Goal: Task Accomplishment & Management: Use online tool/utility

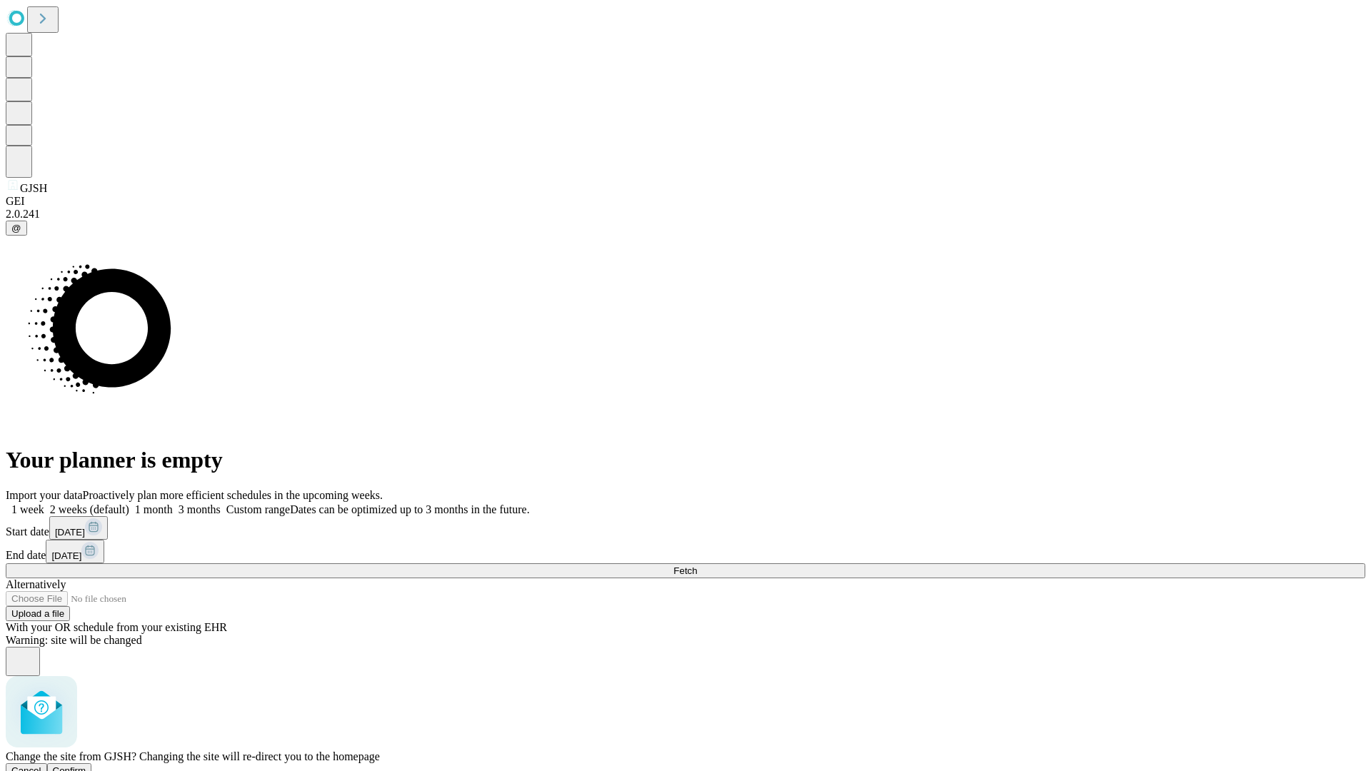
click at [86, 765] on span "Confirm" at bounding box center [70, 770] width 34 height 11
click at [173, 503] on label "1 month" at bounding box center [151, 509] width 44 height 12
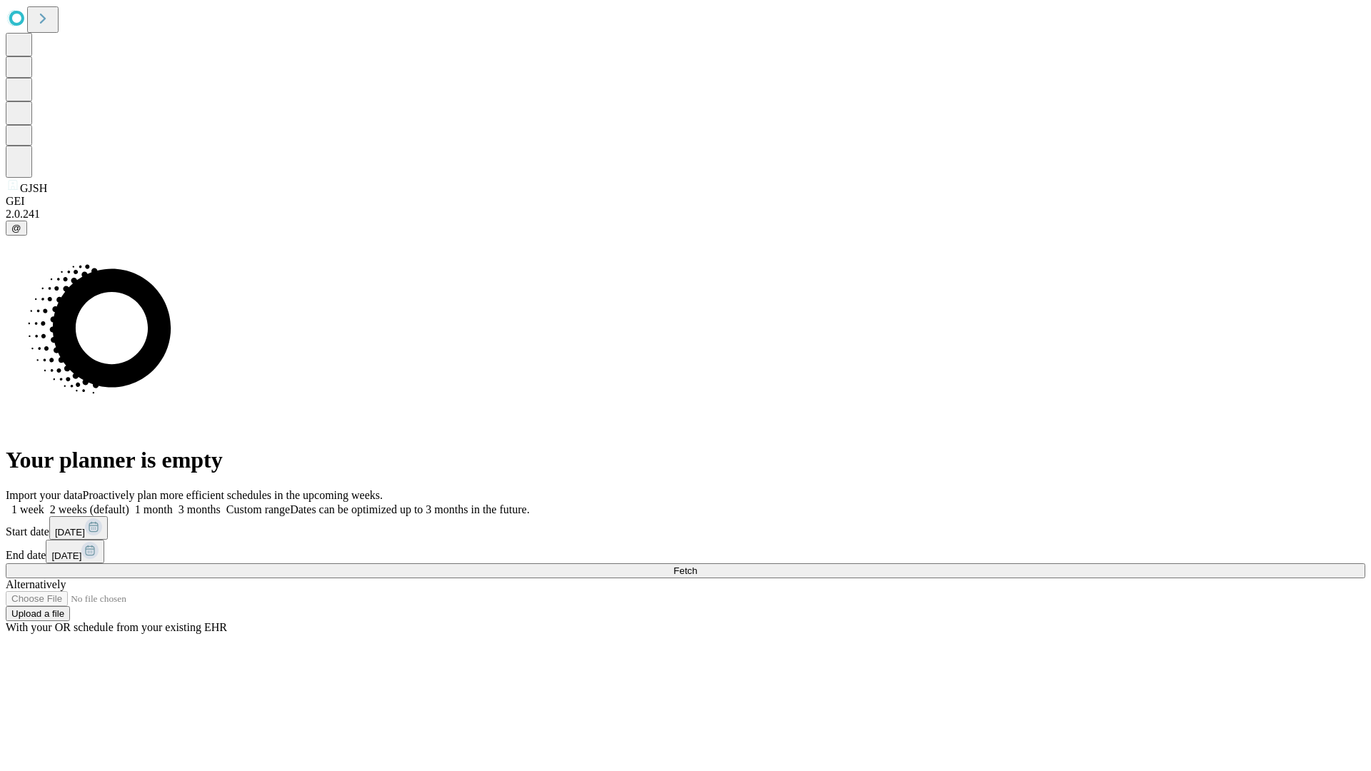
click at [697, 565] on span "Fetch" at bounding box center [685, 570] width 24 height 11
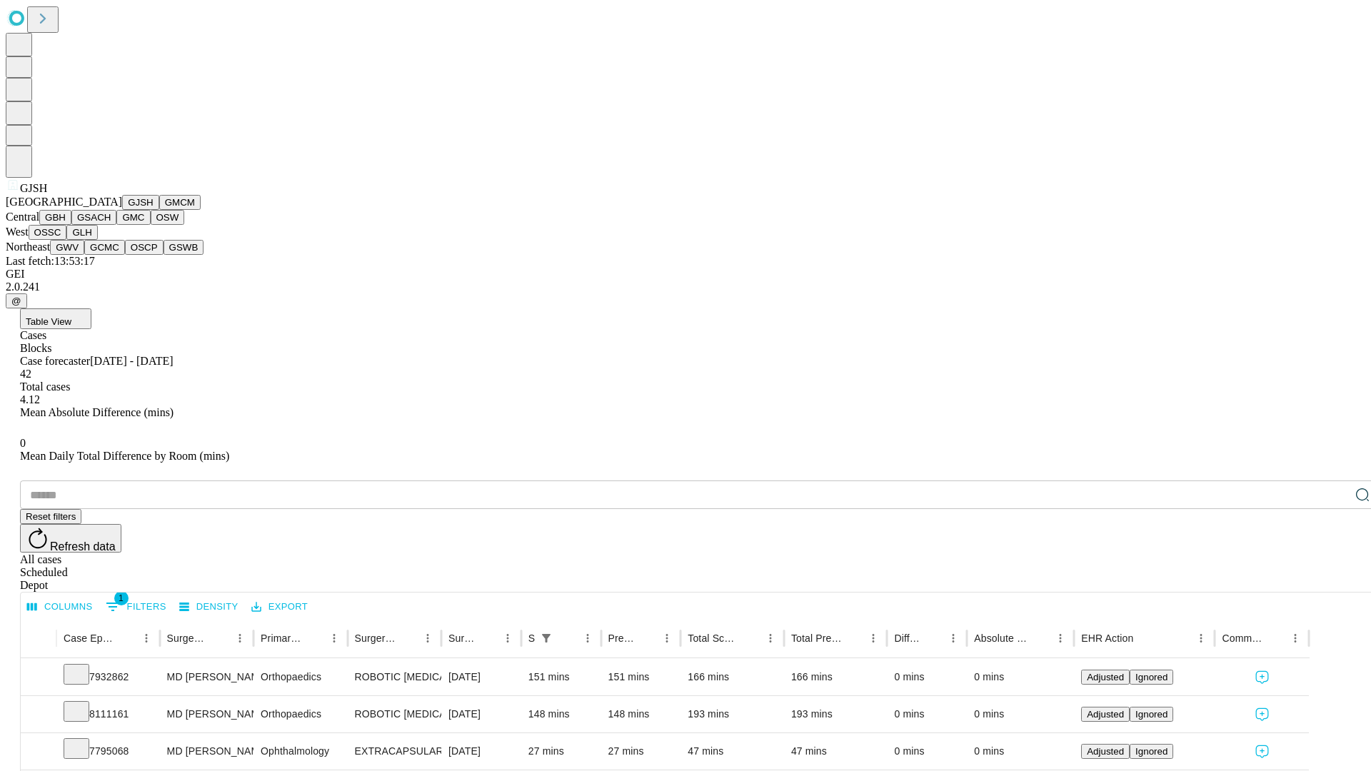
click at [159, 210] on button "GMCM" at bounding box center [179, 202] width 41 height 15
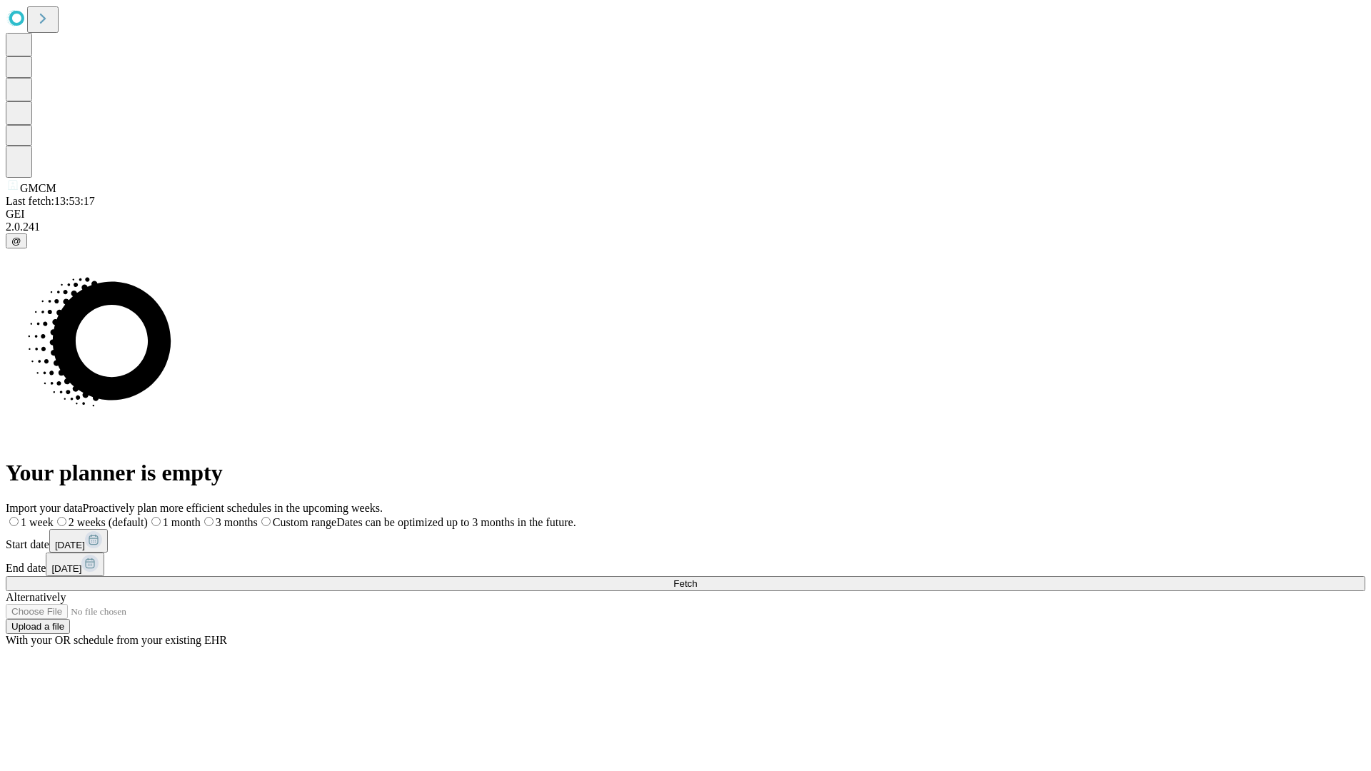
click at [201, 516] on label "1 month" at bounding box center [174, 522] width 53 height 12
click at [697, 578] on span "Fetch" at bounding box center [685, 583] width 24 height 11
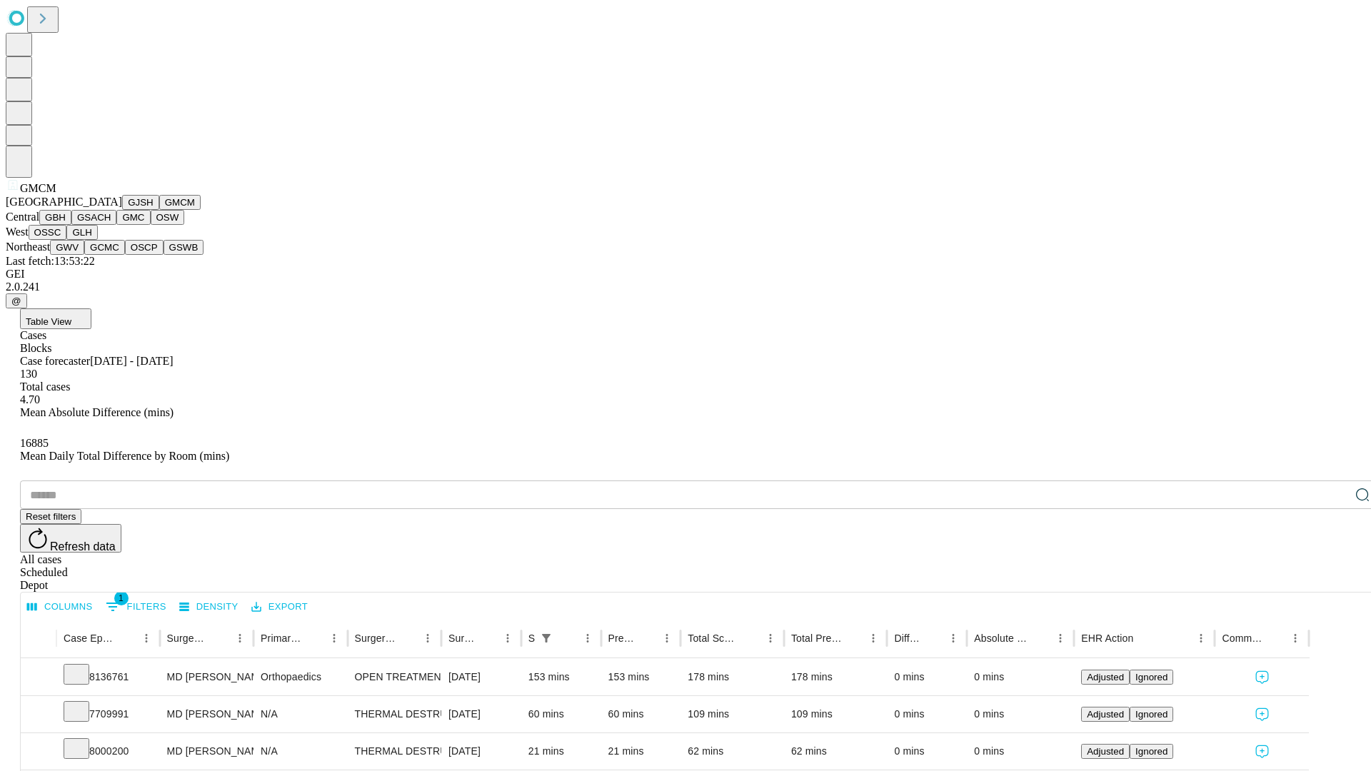
click at [71, 225] on button "GBH" at bounding box center [55, 217] width 32 height 15
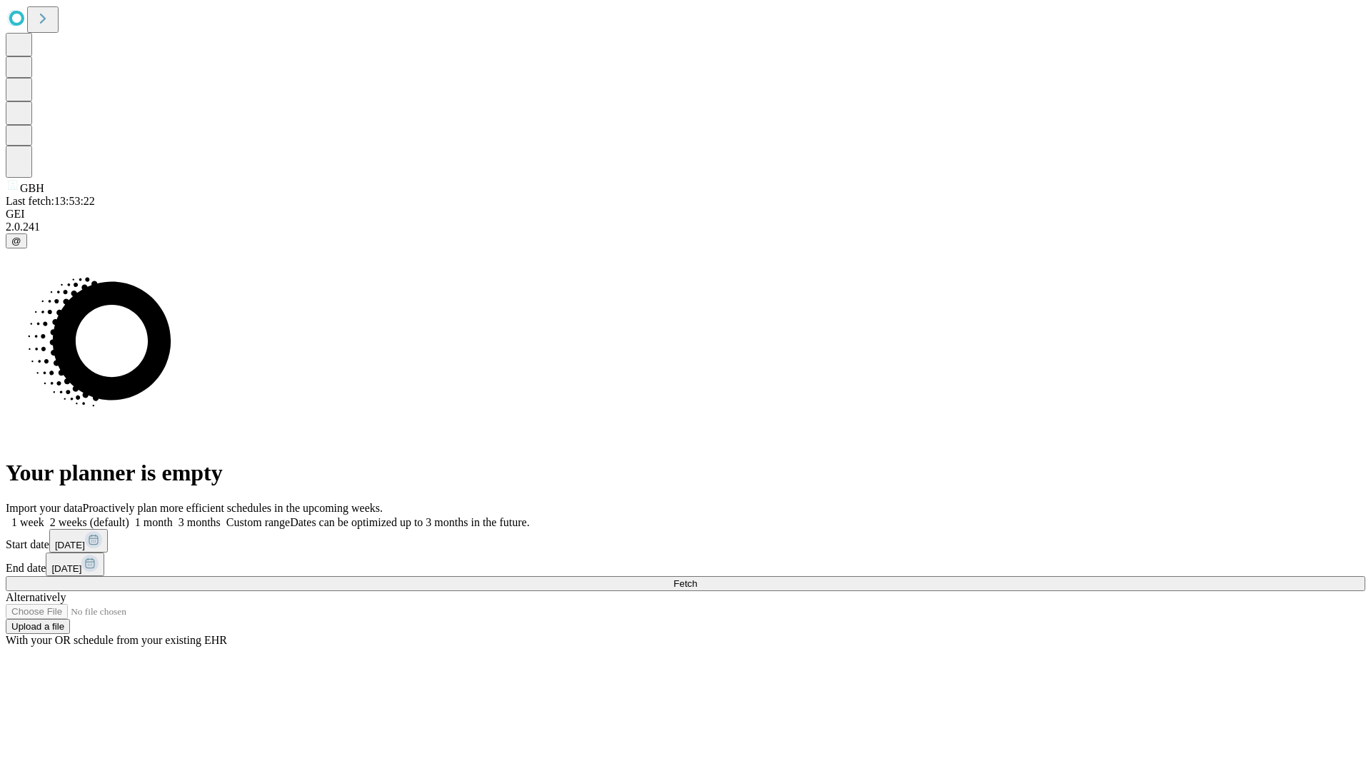
click at [173, 516] on label "1 month" at bounding box center [151, 522] width 44 height 12
click at [697, 578] on span "Fetch" at bounding box center [685, 583] width 24 height 11
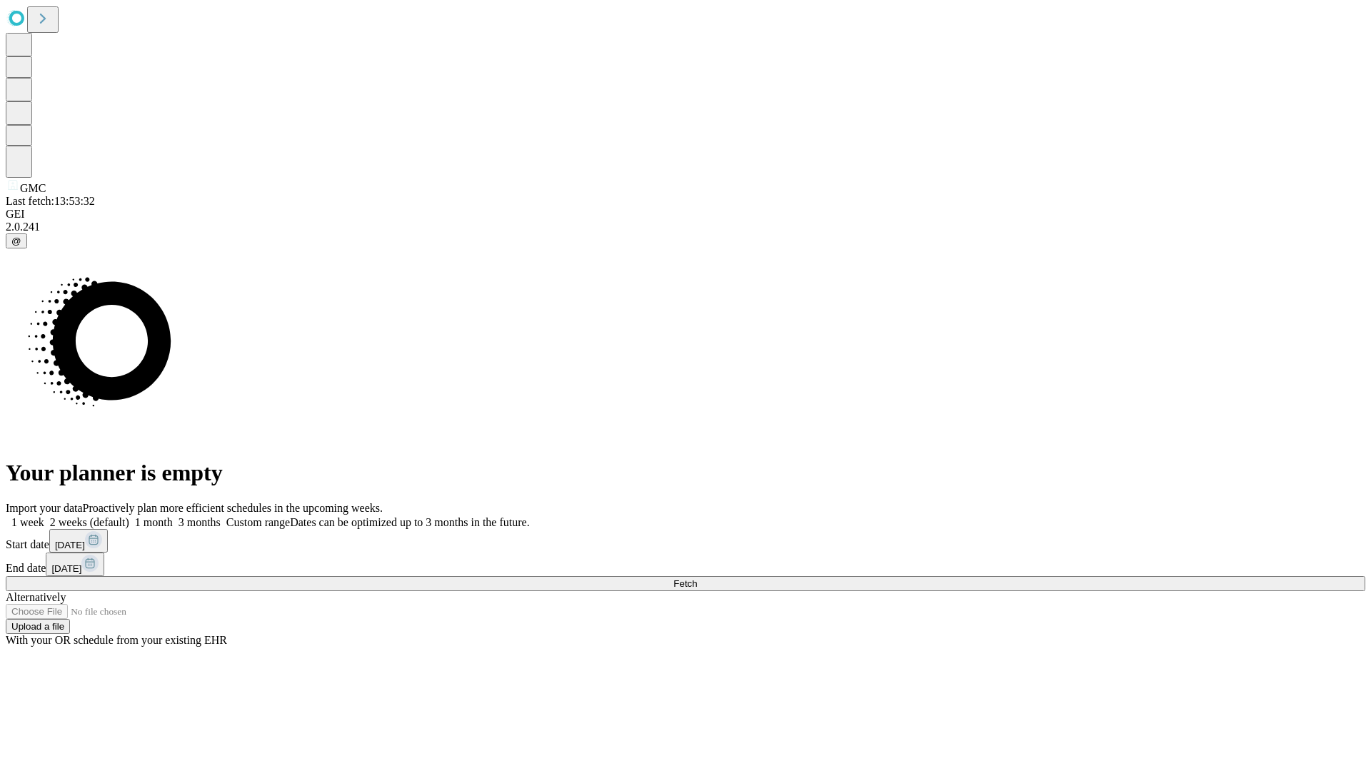
click at [173, 516] on label "1 month" at bounding box center [151, 522] width 44 height 12
click at [697, 578] on span "Fetch" at bounding box center [685, 583] width 24 height 11
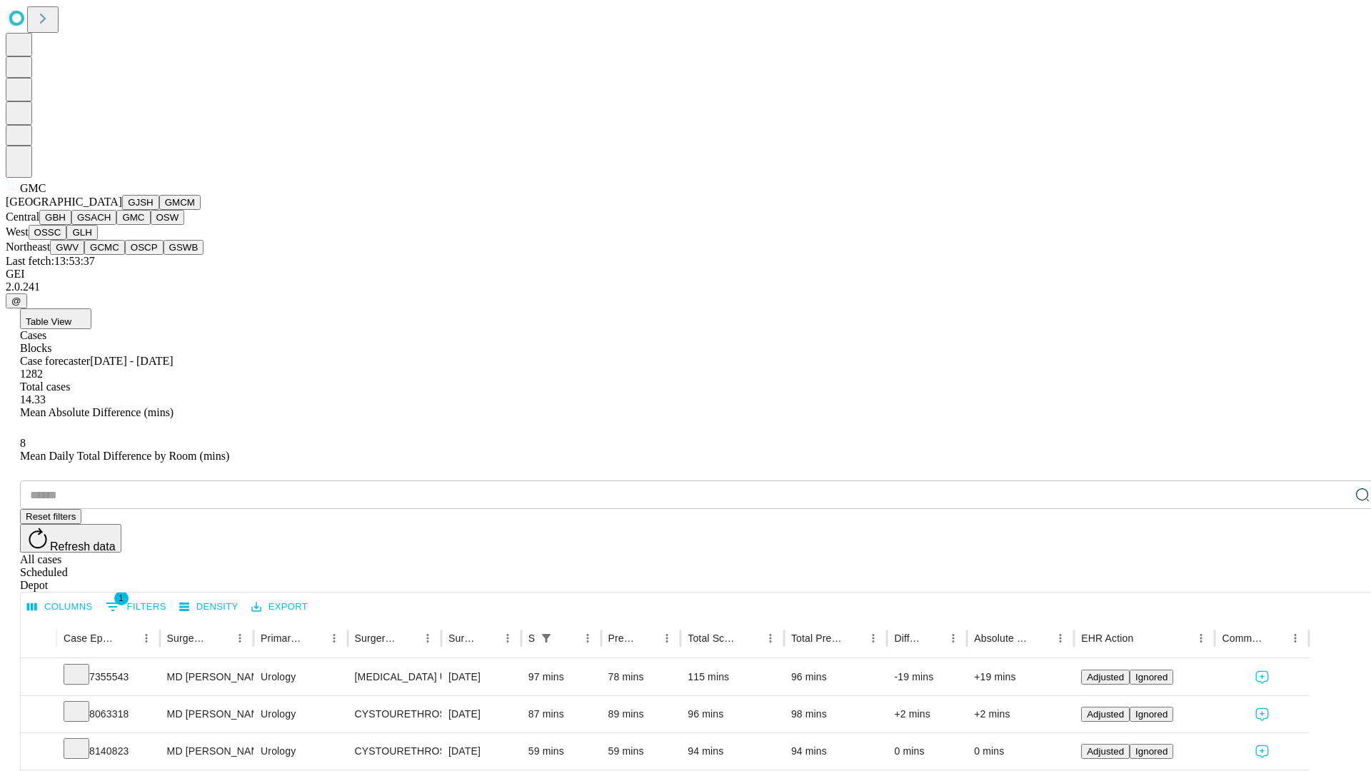
click at [151, 225] on button "OSW" at bounding box center [168, 217] width 34 height 15
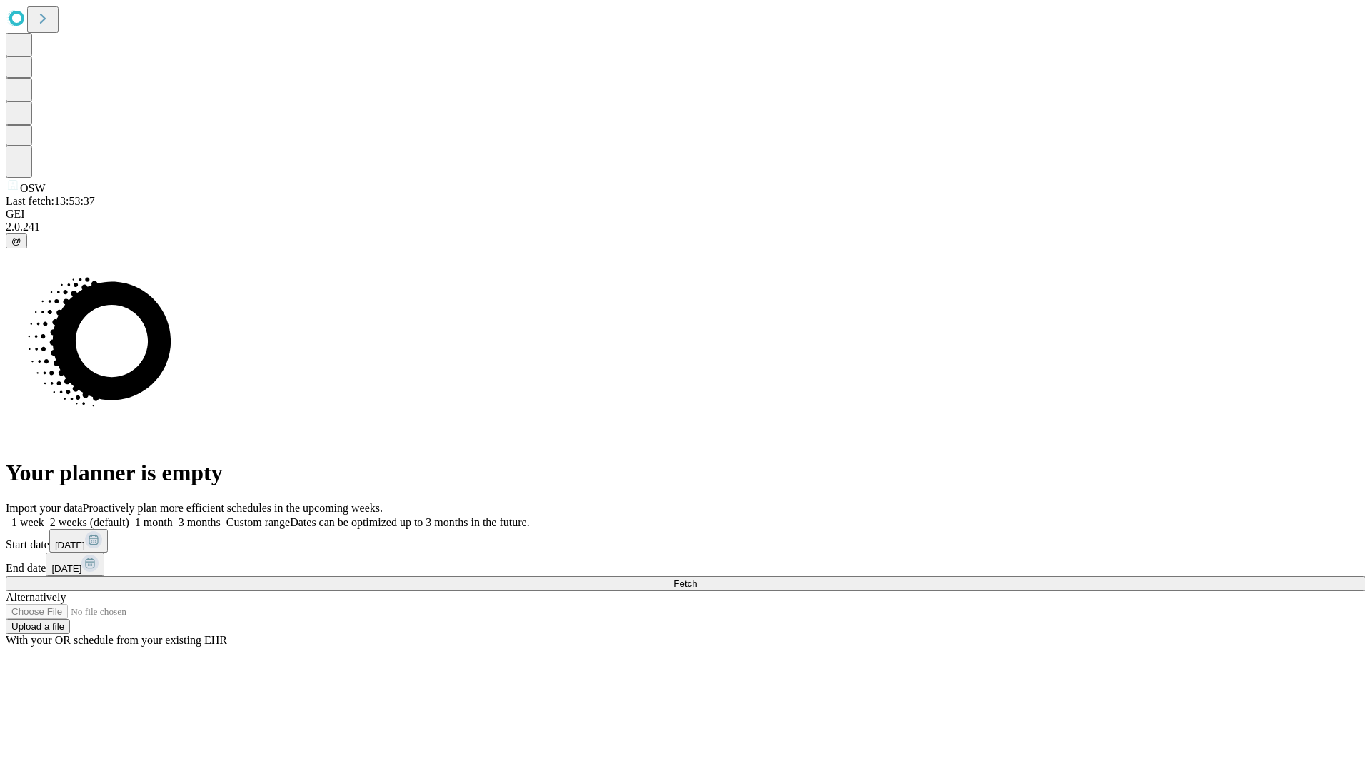
click at [173, 516] on label "1 month" at bounding box center [151, 522] width 44 height 12
click at [697, 578] on span "Fetch" at bounding box center [685, 583] width 24 height 11
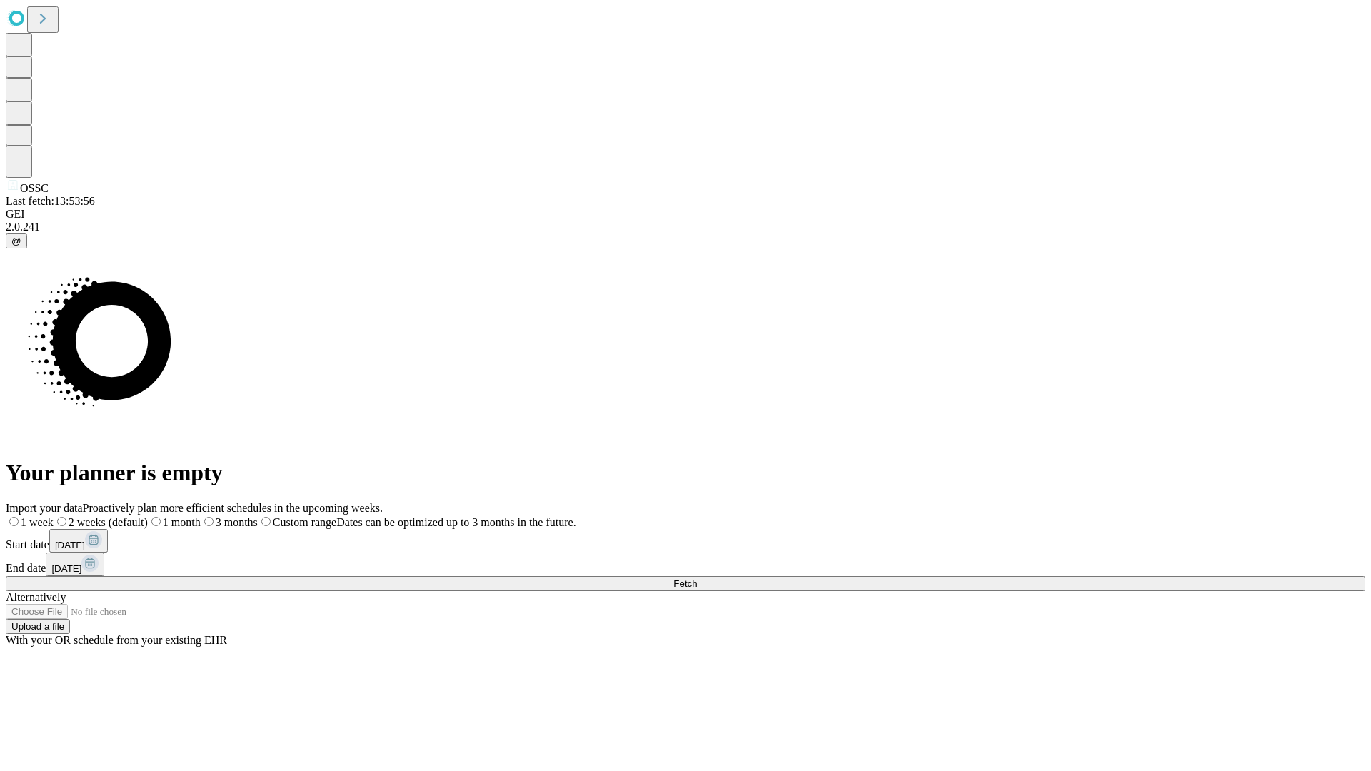
click at [201, 516] on label "1 month" at bounding box center [174, 522] width 53 height 12
click at [697, 578] on span "Fetch" at bounding box center [685, 583] width 24 height 11
click at [173, 516] on label "1 month" at bounding box center [151, 522] width 44 height 12
click at [697, 578] on span "Fetch" at bounding box center [685, 583] width 24 height 11
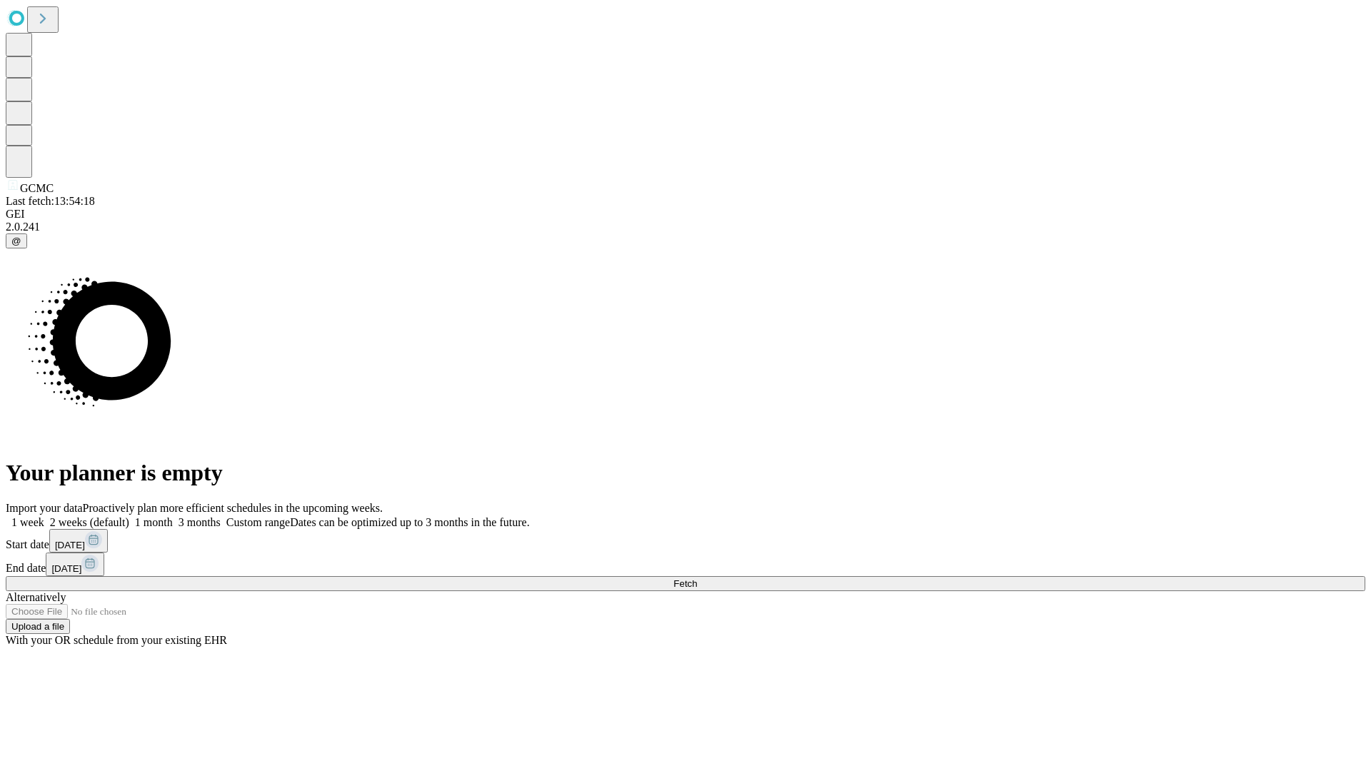
click at [173, 516] on label "1 month" at bounding box center [151, 522] width 44 height 12
click at [697, 578] on span "Fetch" at bounding box center [685, 583] width 24 height 11
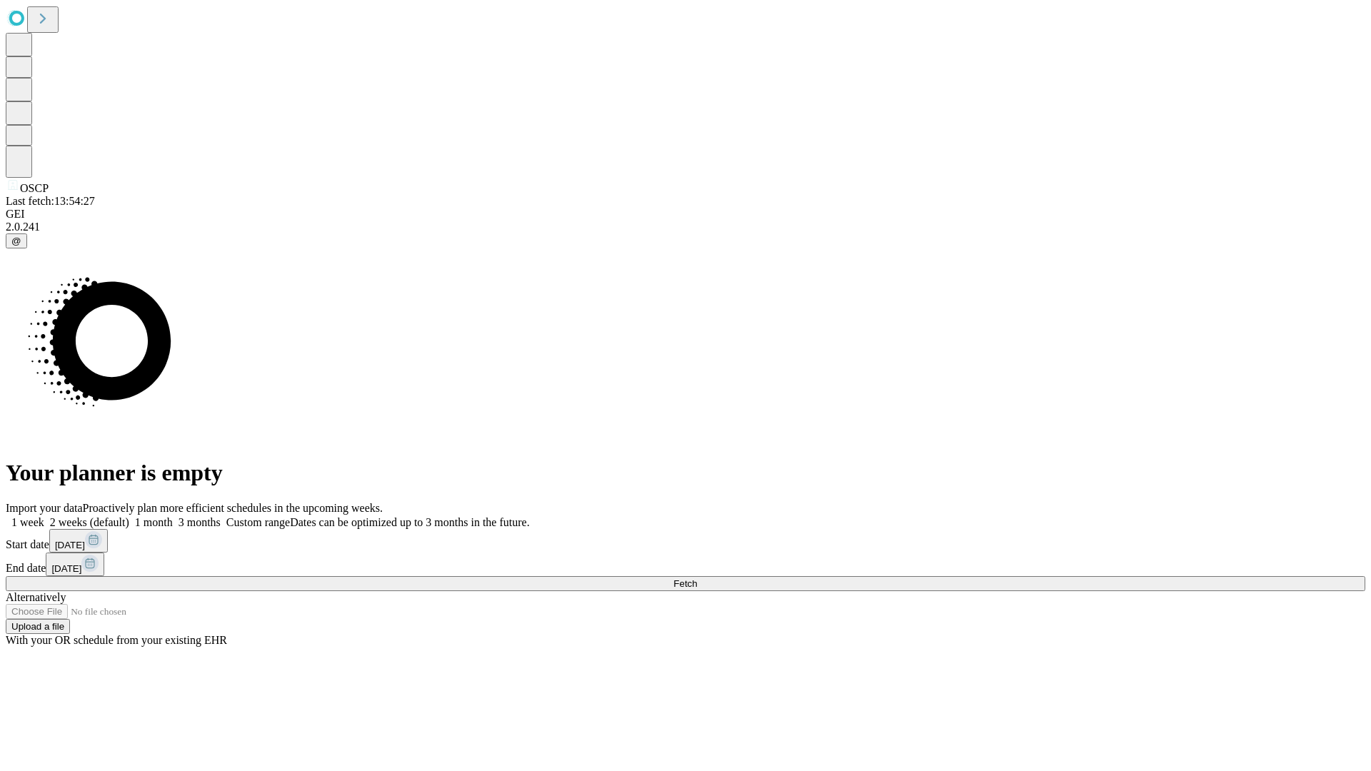
click at [173, 516] on label "1 month" at bounding box center [151, 522] width 44 height 12
click at [697, 578] on span "Fetch" at bounding box center [685, 583] width 24 height 11
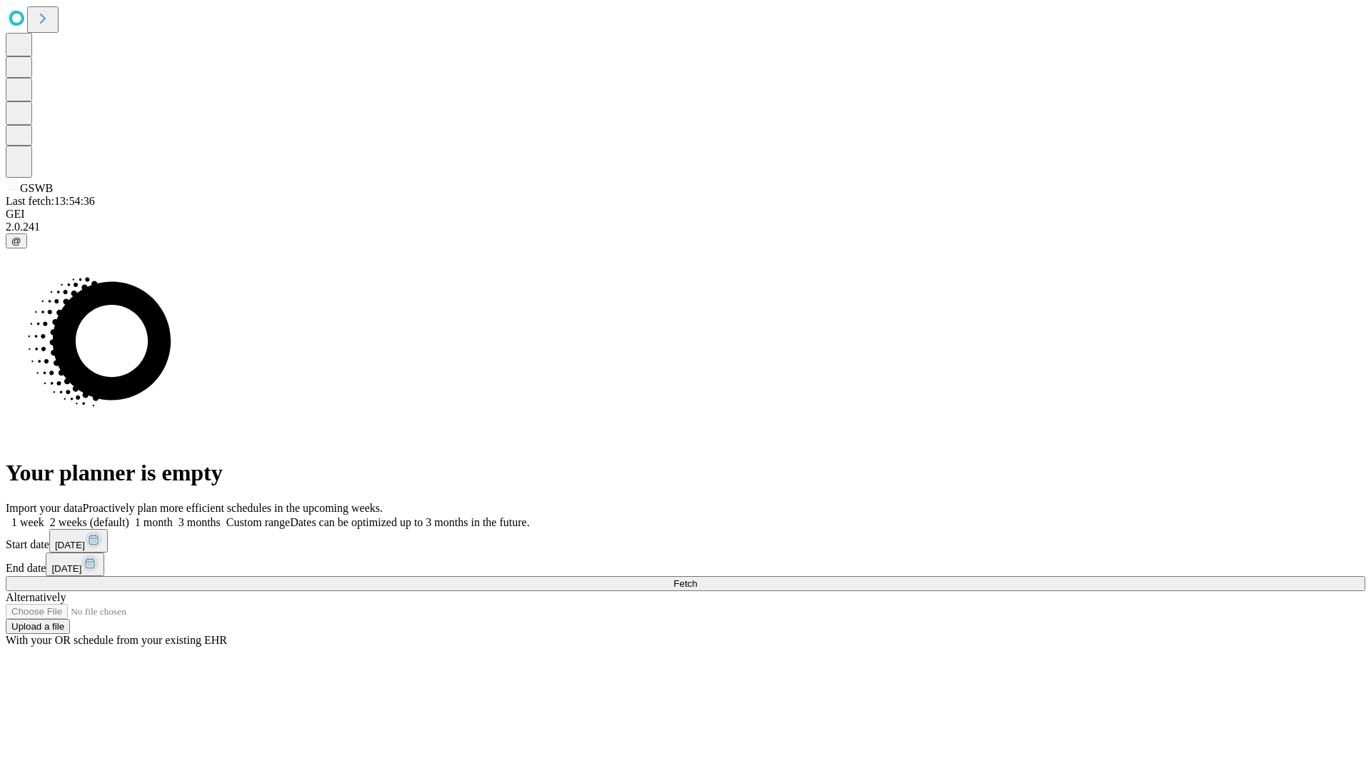
click at [697, 578] on span "Fetch" at bounding box center [685, 583] width 24 height 11
